Goal: Transaction & Acquisition: Purchase product/service

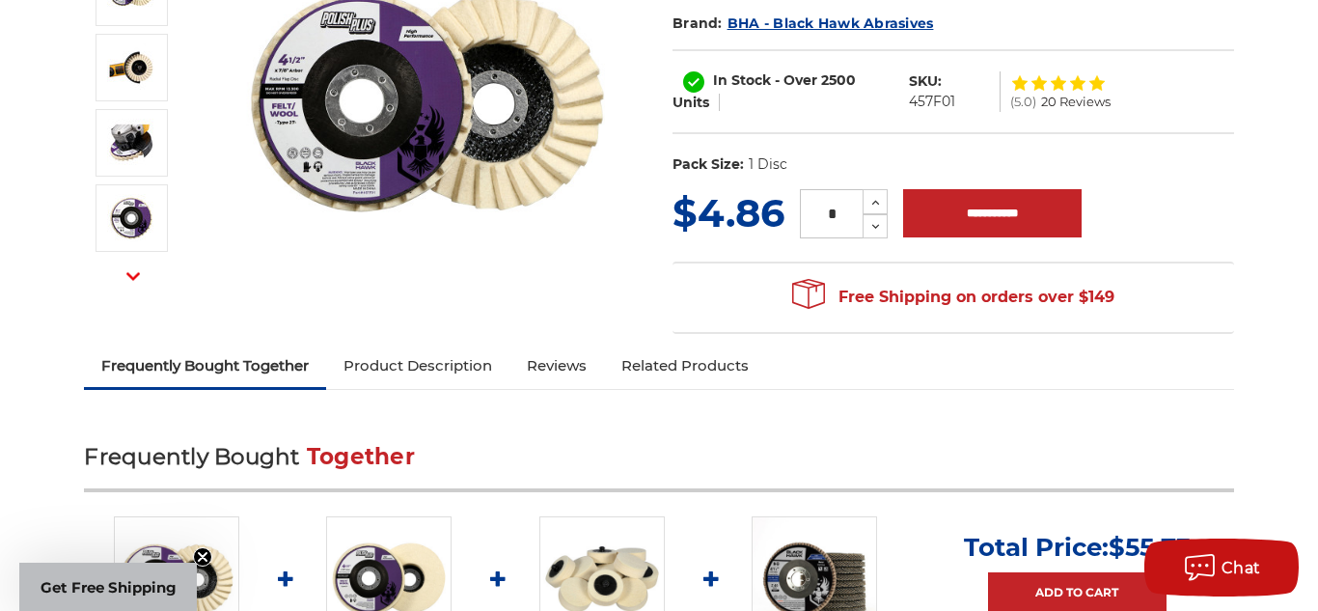
scroll to position [347, 0]
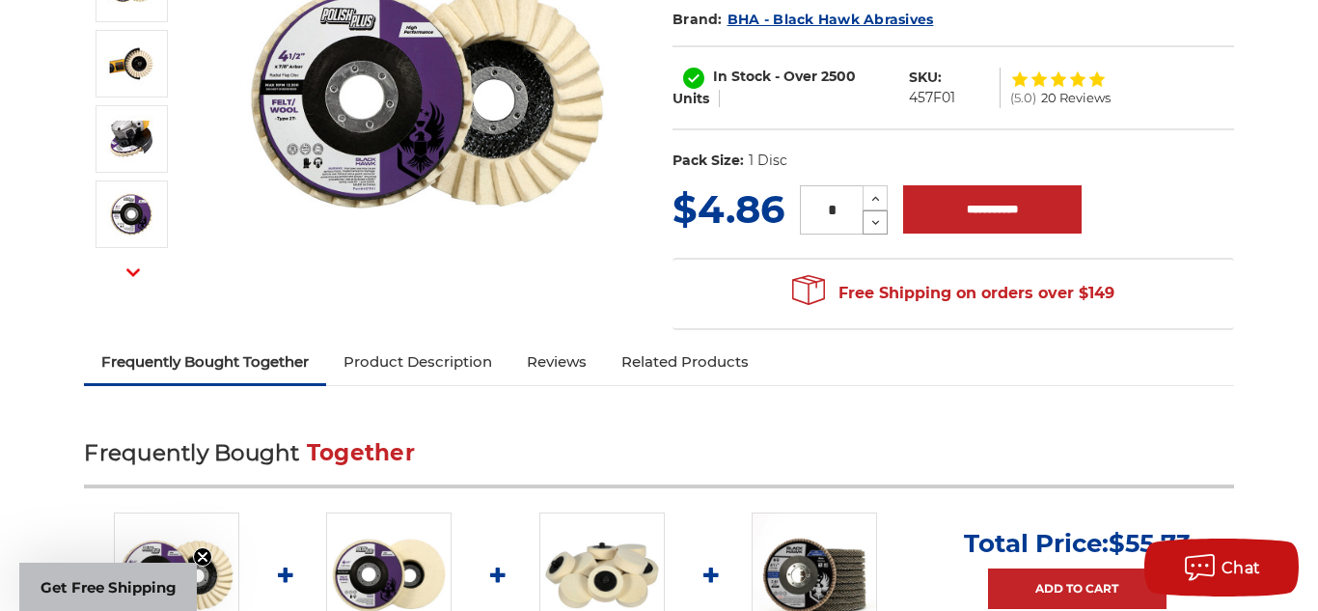
click at [872, 223] on icon at bounding box center [875, 222] width 14 height 17
click at [874, 199] on use at bounding box center [876, 198] width 8 height 5
click at [873, 196] on icon at bounding box center [875, 198] width 14 height 17
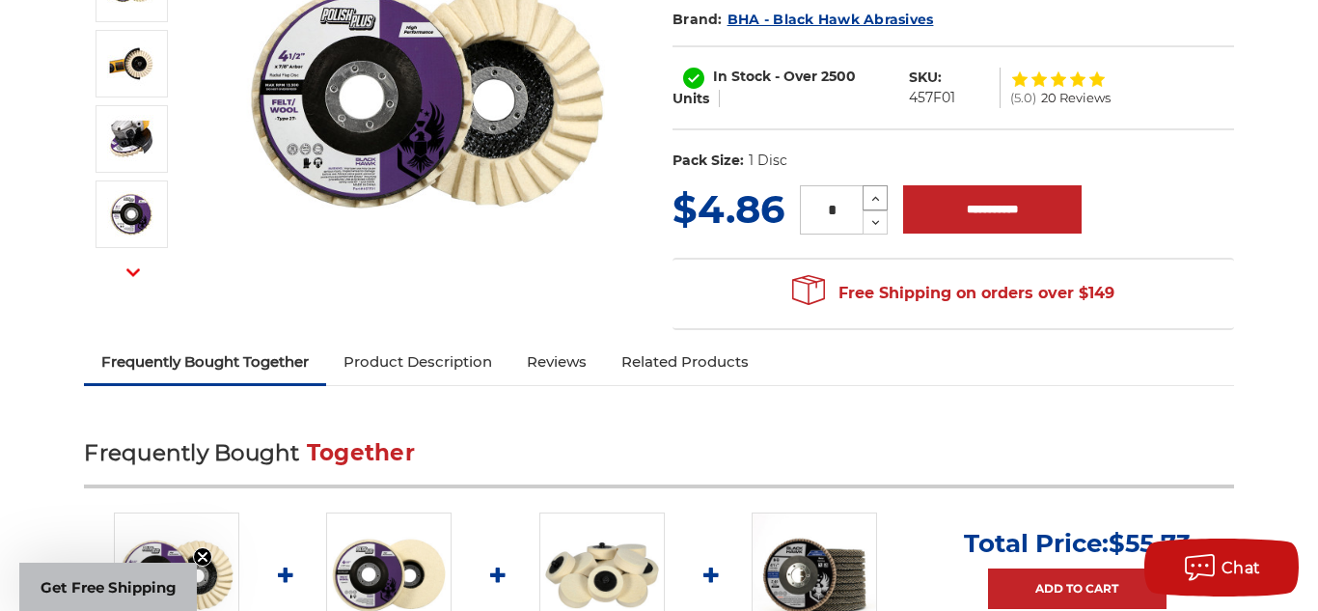
click at [873, 196] on icon at bounding box center [875, 198] width 14 height 17
type input "*"
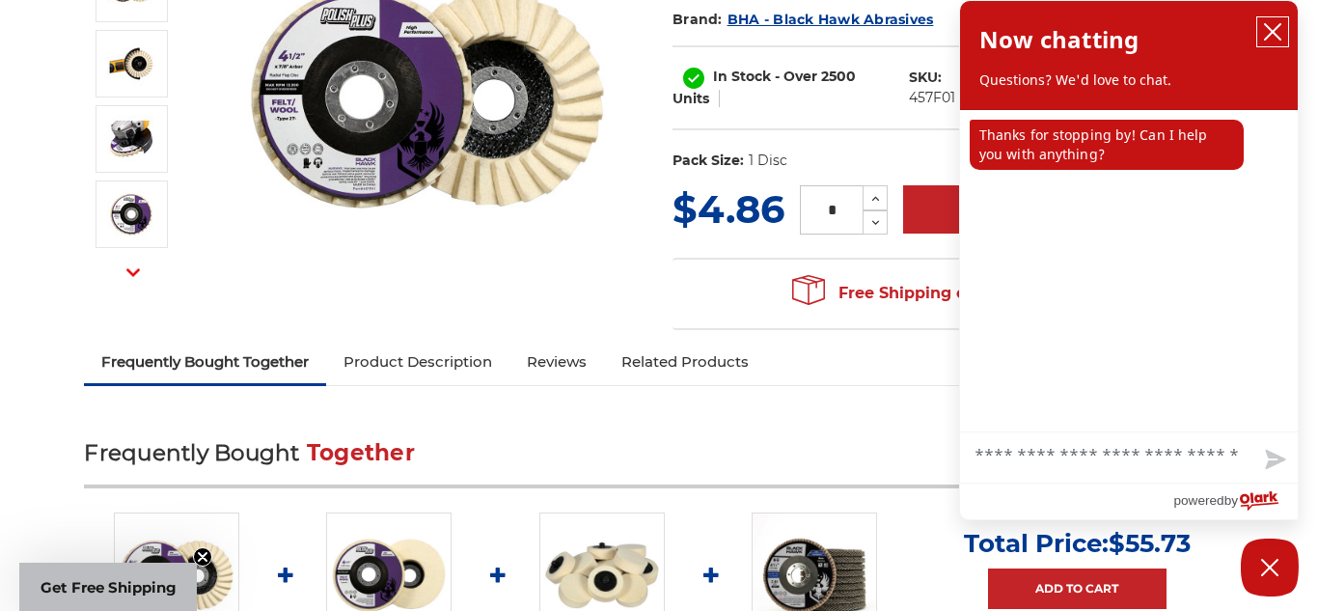
click at [1272, 30] on icon "close chatbox" at bounding box center [1272, 31] width 15 height 15
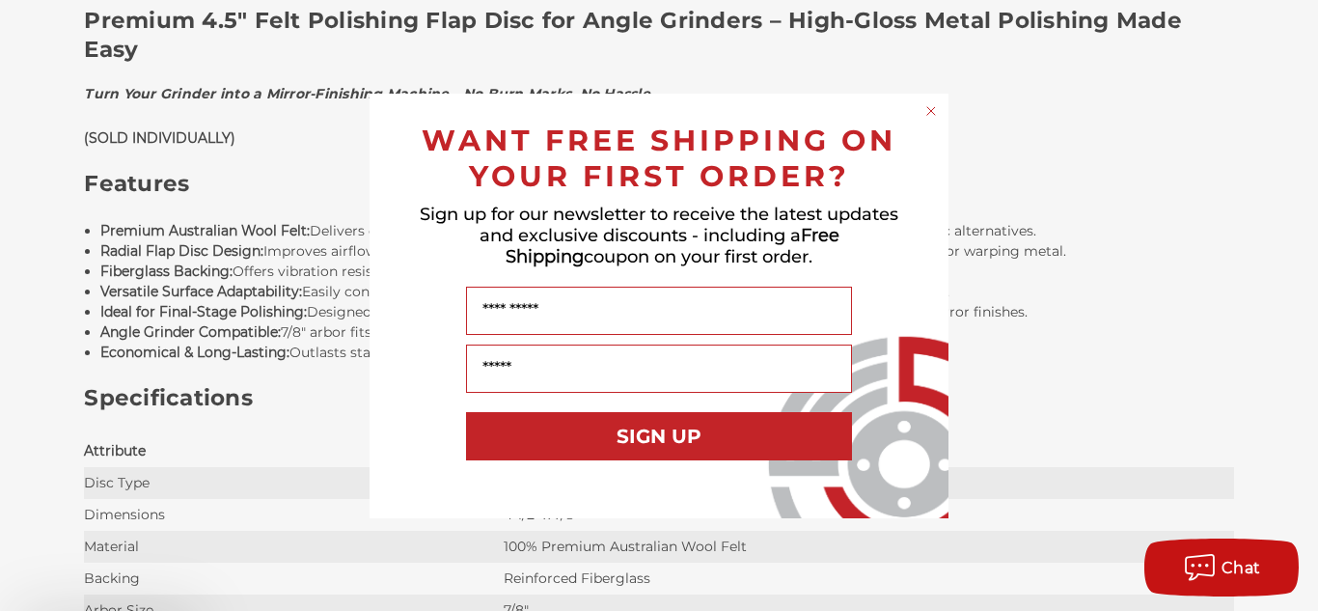
scroll to position [1312, 0]
